Goal: Information Seeking & Learning: Learn about a topic

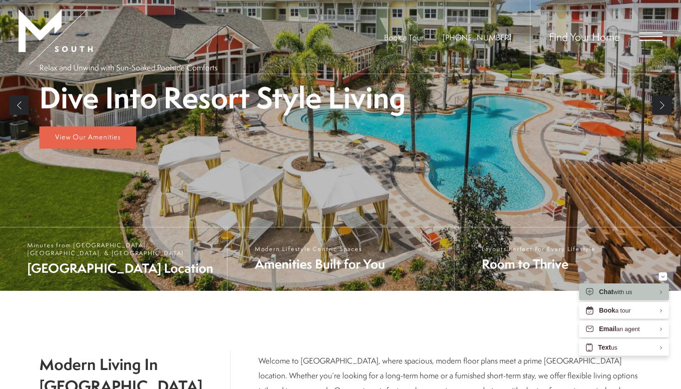
scroll to position [67, 0]
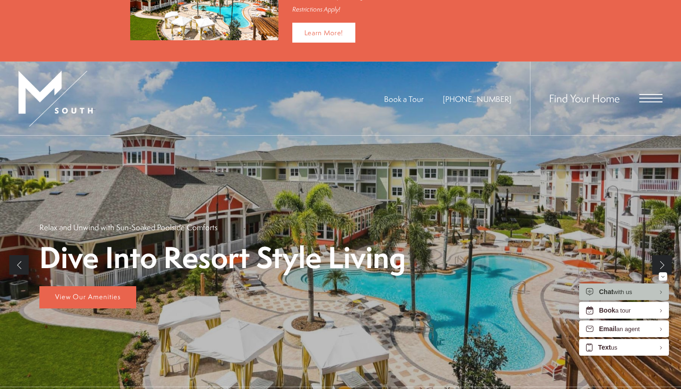
click at [656, 98] on span "Open Menu" at bounding box center [651, 98] width 23 height 8
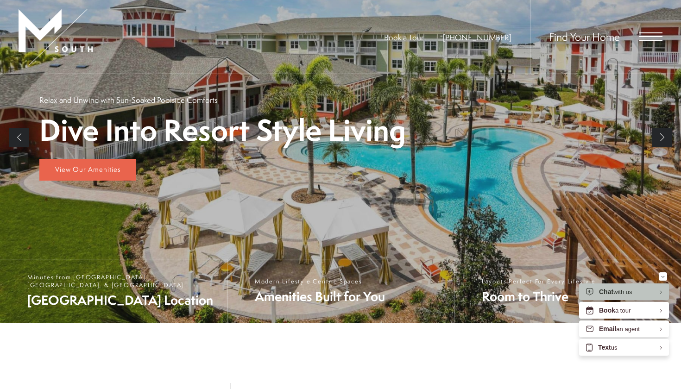
scroll to position [0, 0]
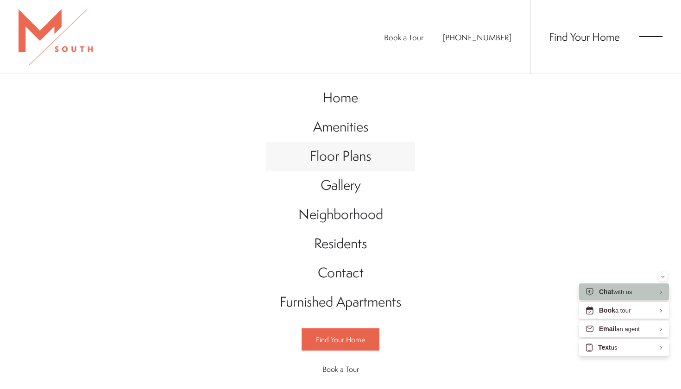
click at [346, 156] on span "Floor Plans" at bounding box center [340, 155] width 61 height 19
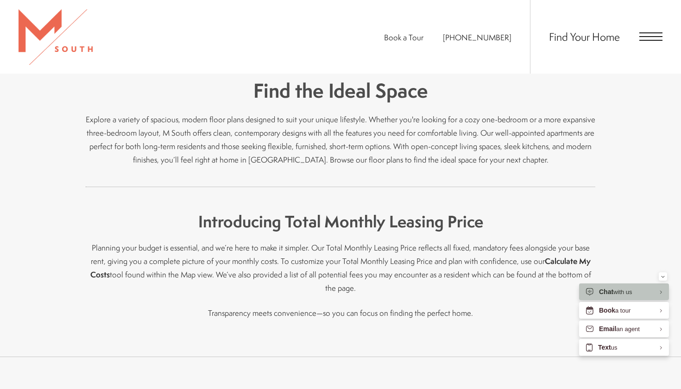
scroll to position [280, 0]
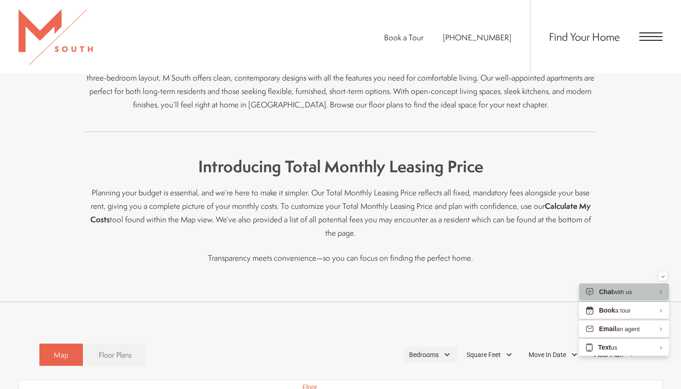
click at [446, 347] on div "Bedrooms" at bounding box center [431, 355] width 53 height 16
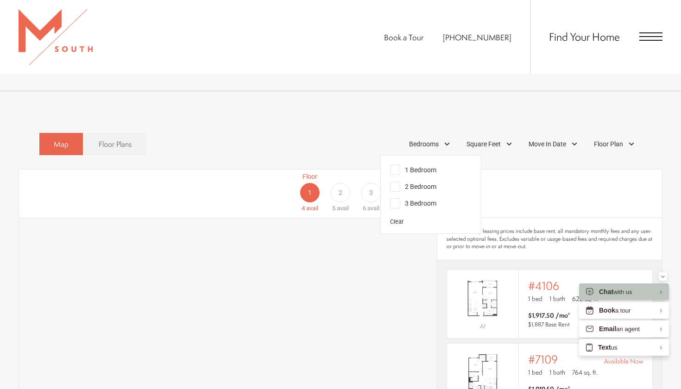
click at [397, 165] on span "1 Bedroom" at bounding box center [413, 170] width 46 height 10
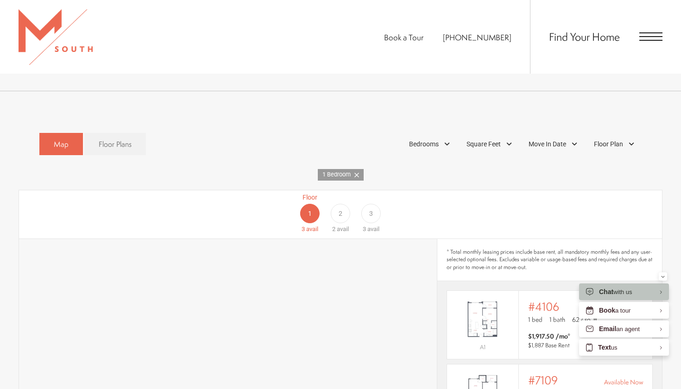
click at [342, 128] on div "Map Floor Plans 1 Bedrooms 1 Bedroom 2 Bedroom Clear" at bounding box center [340, 144] width 603 height 32
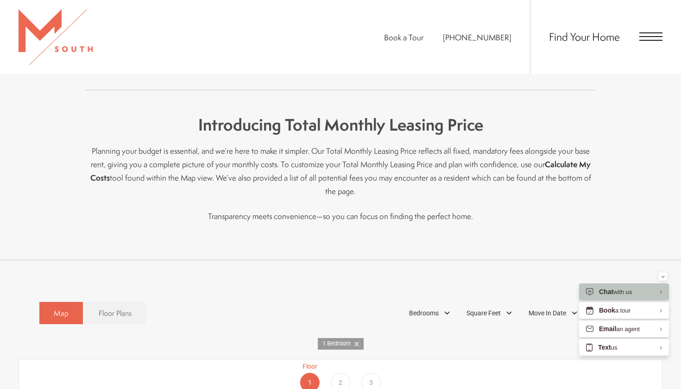
scroll to position [265, 0]
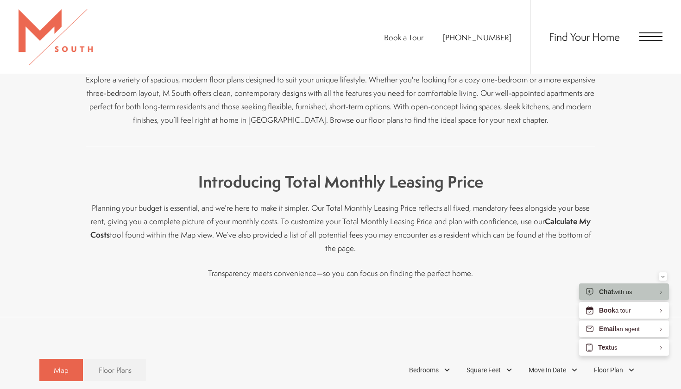
click at [654, 38] on span "Open Menu" at bounding box center [651, 36] width 23 height 8
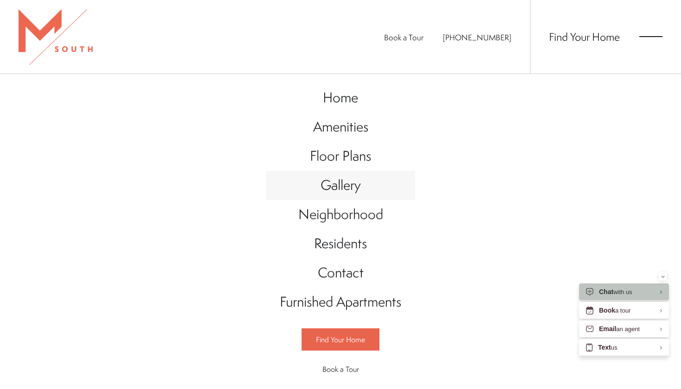
click at [340, 194] on span "Gallery" at bounding box center [341, 185] width 40 height 19
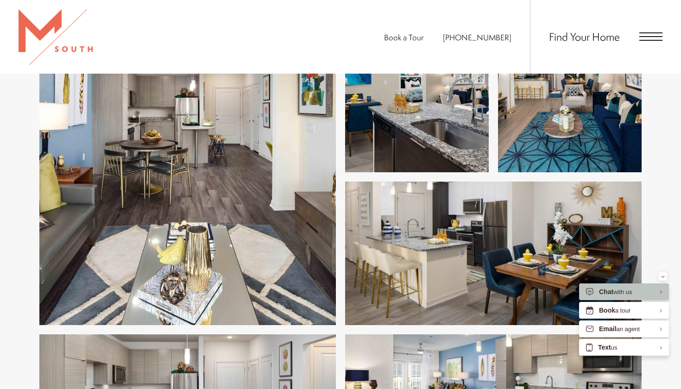
scroll to position [1634, 0]
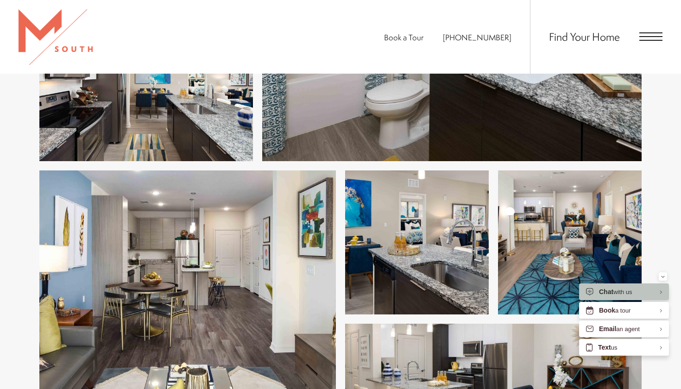
click at [650, 44] on div "Find Your Home" at bounding box center [596, 37] width 133 height 74
click at [644, 32] on div "Find Your Home" at bounding box center [596, 37] width 133 height 74
click at [655, 42] on div "Find Your Home" at bounding box center [596, 37] width 133 height 74
click at [655, 36] on span "Open Menu" at bounding box center [651, 36] width 23 height 8
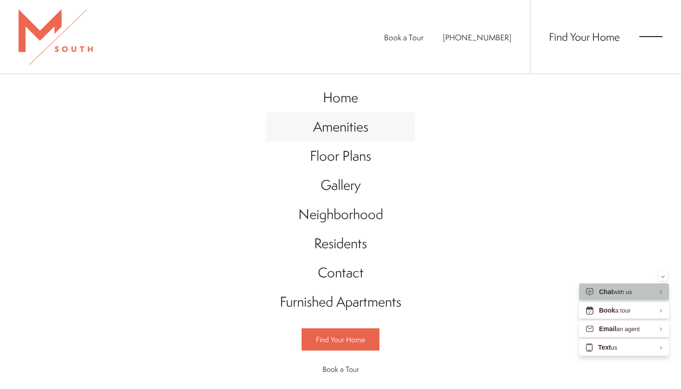
click at [356, 131] on span "Amenities" at bounding box center [340, 126] width 55 height 19
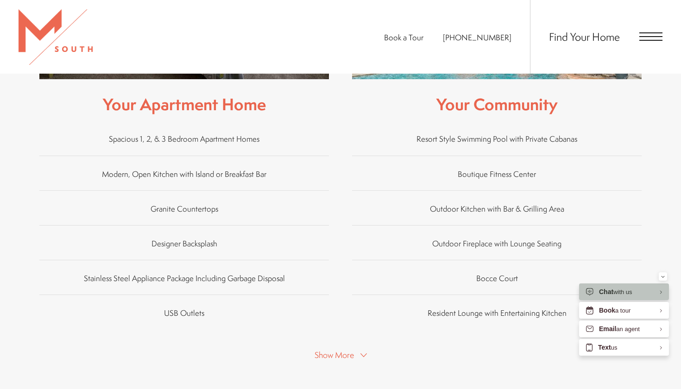
scroll to position [530, 0]
click at [362, 352] on icon at bounding box center [364, 355] width 6 height 6
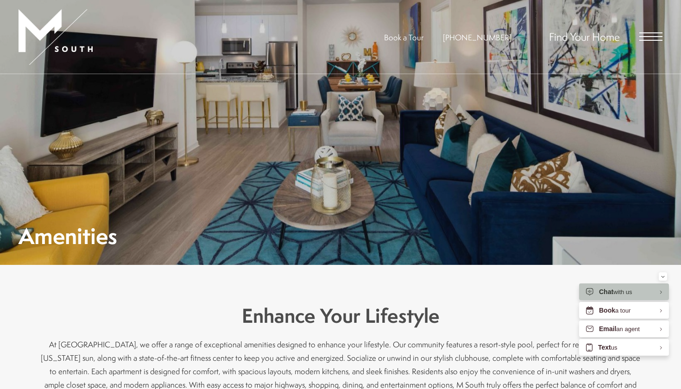
scroll to position [0, 0]
click at [642, 37] on span "Open Menu" at bounding box center [651, 36] width 23 height 8
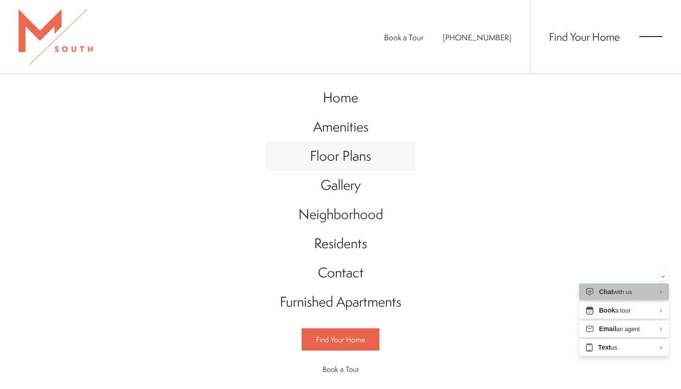
click at [349, 159] on span "Floor Plans" at bounding box center [340, 155] width 61 height 19
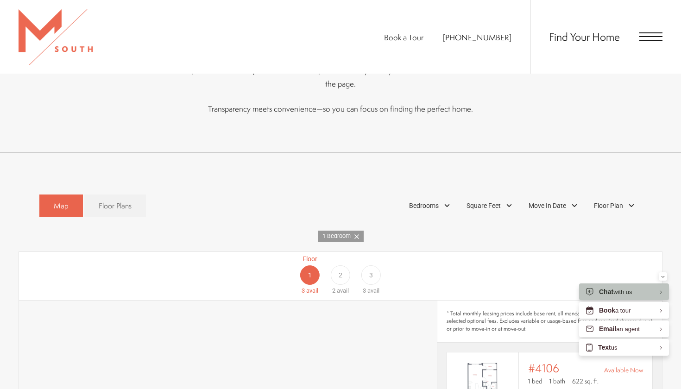
scroll to position [438, 0]
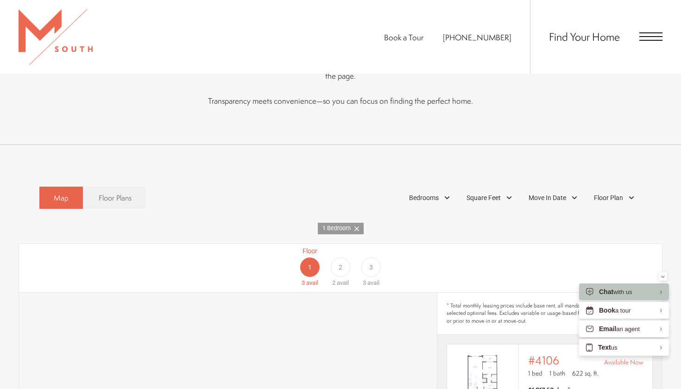
click at [372, 263] on span "3" at bounding box center [371, 268] width 4 height 10
click at [434, 193] on span "Bedrooms" at bounding box center [424, 198] width 30 height 10
click at [391, 219] on span "1 Bedroom" at bounding box center [413, 224] width 46 height 10
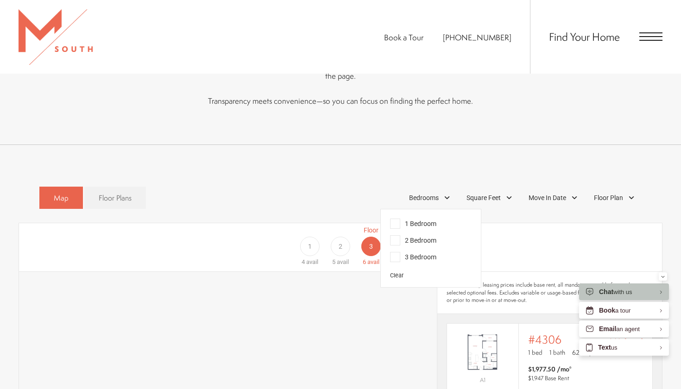
click at [399, 252] on span "3 Bedroom" at bounding box center [413, 257] width 46 height 10
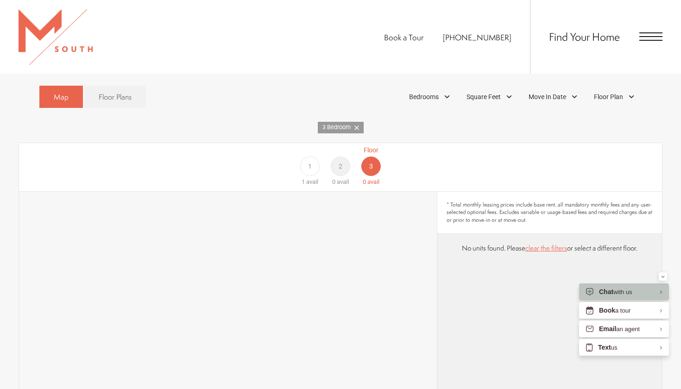
scroll to position [538, 0]
click at [315, 157] on div "1" at bounding box center [309, 166] width 19 height 19
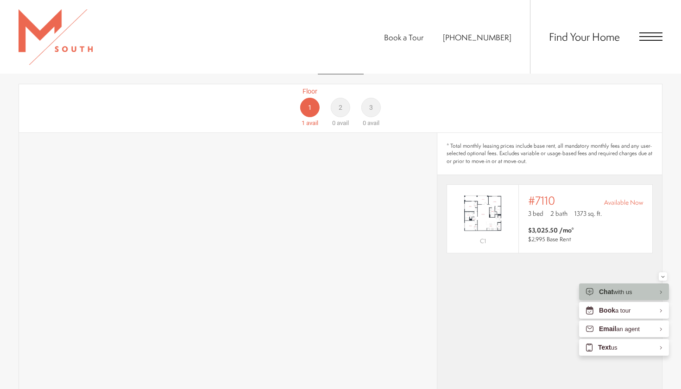
scroll to position [599, 0]
click at [546, 206] on div "Outside price filter range #7110 Available Now 3 bed 2 bath 1373 sq. ft. $3,025…" at bounding box center [585, 218] width 115 height 50
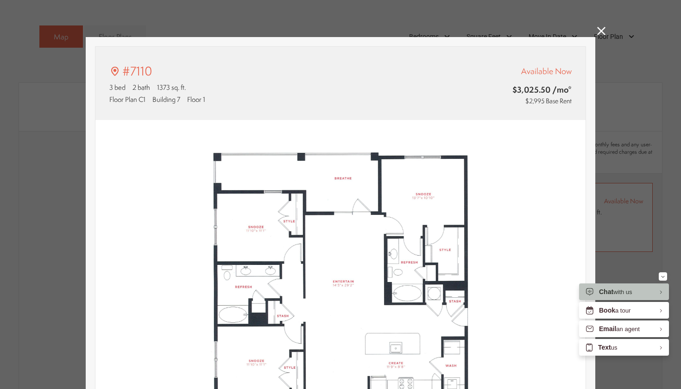
scroll to position [0, 0]
type input "**********"
click at [603, 34] on icon at bounding box center [601, 31] width 8 height 8
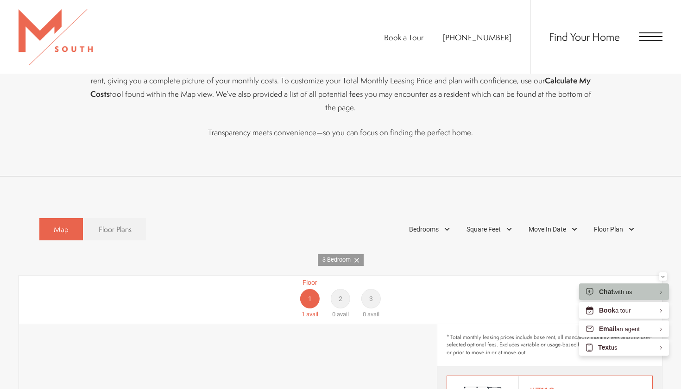
scroll to position [381, 0]
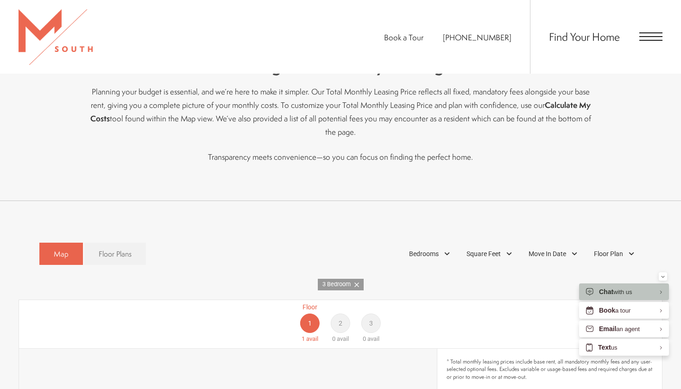
click at [359, 279] on link "3 Bedroom" at bounding box center [341, 285] width 46 height 12
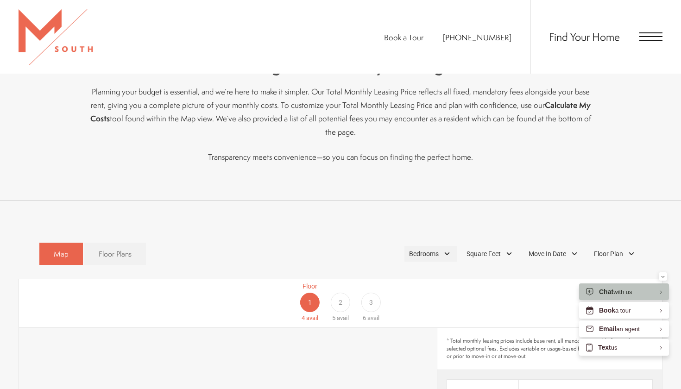
click at [453, 246] on div "Bedrooms" at bounding box center [431, 254] width 53 height 16
click at [396, 292] on span "2 Bedroom" at bounding box center [413, 297] width 46 height 10
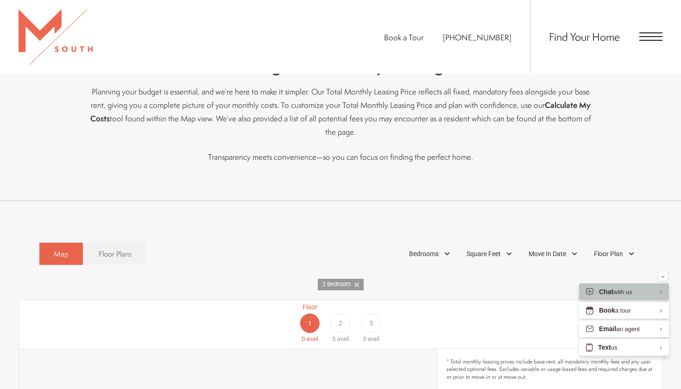
click at [535, 300] on div "Floor 1 0 avail Floor 2 3 avail Floor 3 3 avail" at bounding box center [340, 324] width 643 height 48
click at [342, 319] on span "2" at bounding box center [341, 324] width 4 height 10
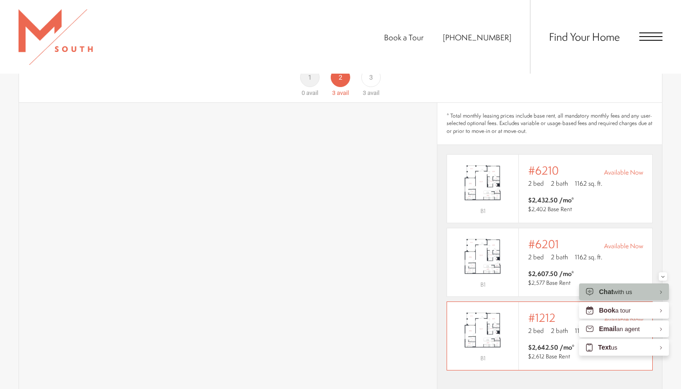
scroll to position [628, 0]
click at [605, 196] on span "$2,432.50 /mo* $2,402 Base Rent" at bounding box center [585, 205] width 115 height 19
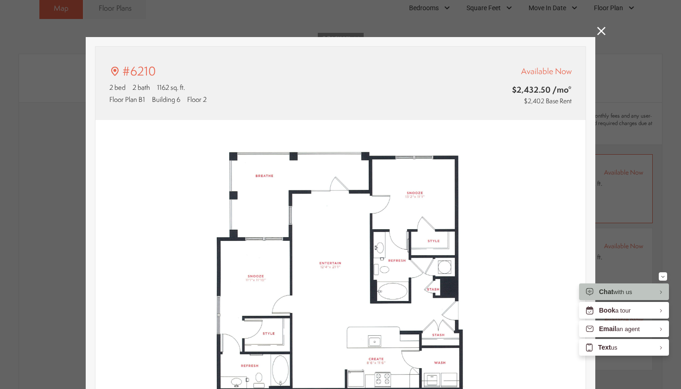
scroll to position [0, 0]
type input "**********"
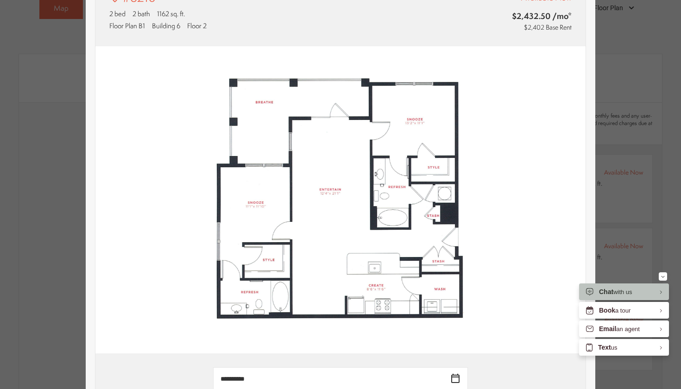
scroll to position [74, 0]
click at [495, 180] on img at bounding box center [340, 200] width 490 height 308
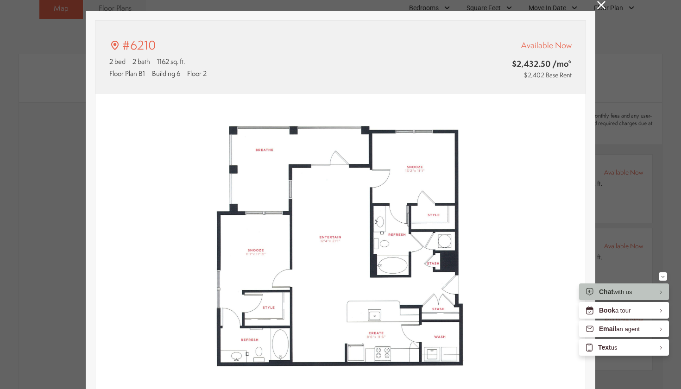
scroll to position [17, 0]
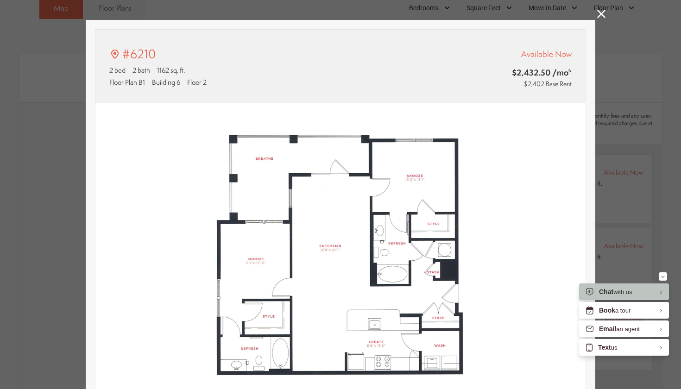
click at [599, 14] on icon at bounding box center [601, 14] width 8 height 8
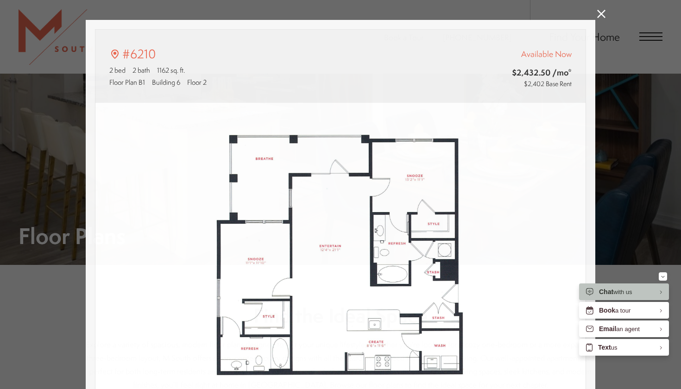
scroll to position [628, 0]
